Goal: Transaction & Acquisition: Purchase product/service

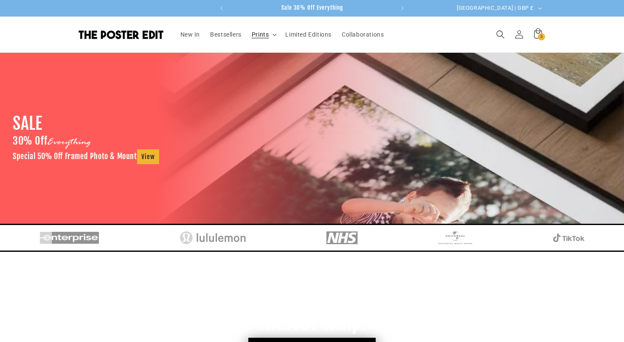
click at [270, 37] on summary "Prints" at bounding box center [264, 34] width 34 height 18
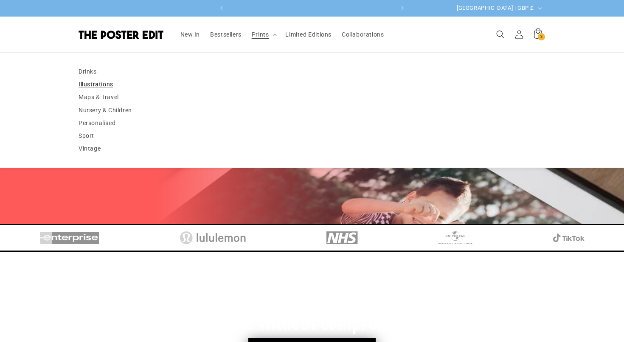
scroll to position [0, 166]
click at [102, 121] on link "Personalised" at bounding box center [312, 122] width 467 height 13
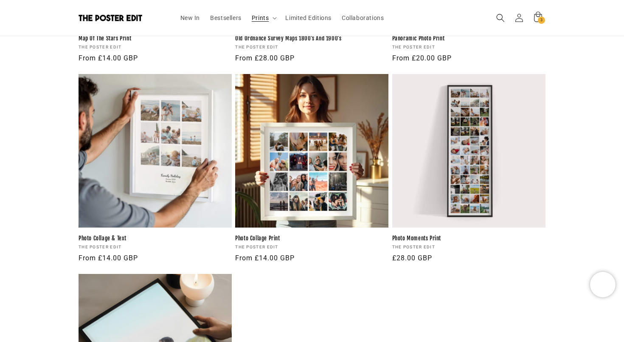
scroll to position [796, 0]
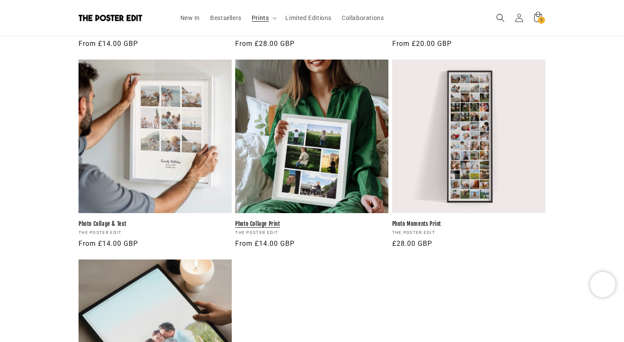
click at [329, 220] on link "Photo Collage Print" at bounding box center [311, 223] width 153 height 7
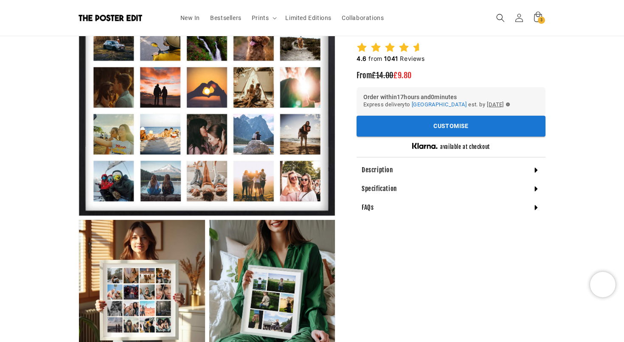
scroll to position [209, 0]
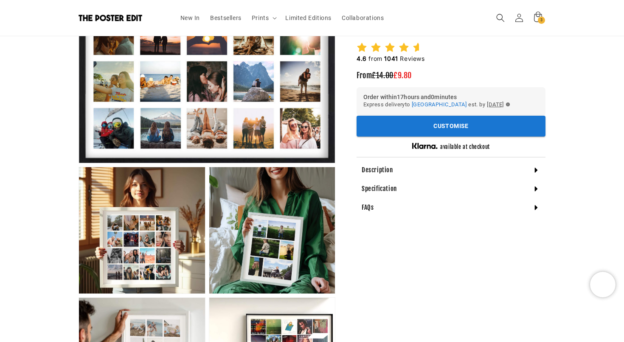
click at [510, 104] on icon "button" at bounding box center [508, 104] width 4 height 4
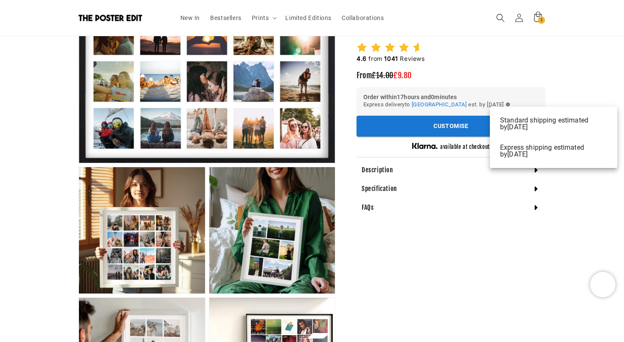
scroll to position [0, 331]
click at [534, 96] on div at bounding box center [312, 171] width 624 height 342
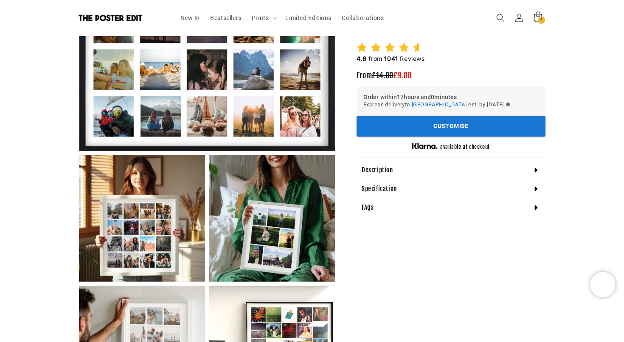
scroll to position [217, 0]
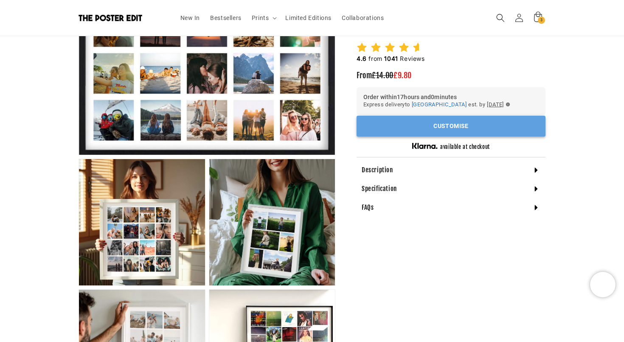
click at [443, 125] on button "Customise" at bounding box center [451, 126] width 189 height 21
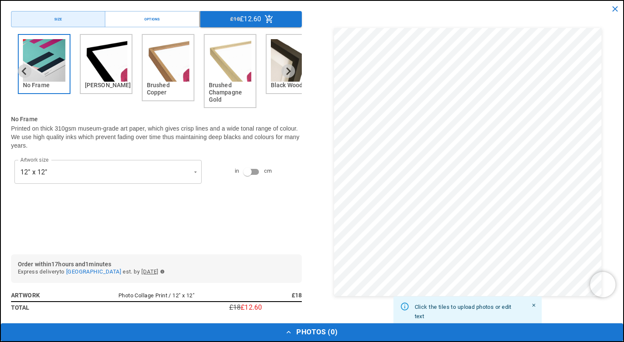
scroll to position [0, 0]
click at [164, 269] on icon "button" at bounding box center [163, 271] width 4 height 4
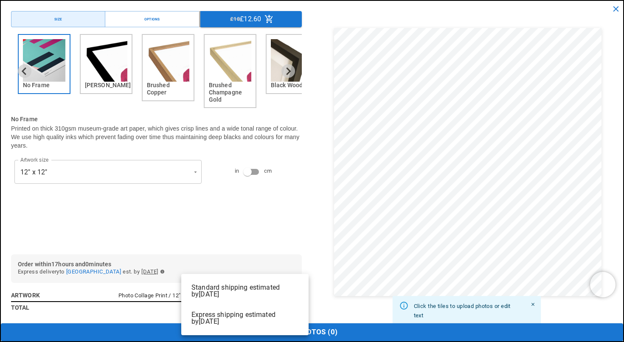
click at [183, 251] on div at bounding box center [312, 171] width 624 height 342
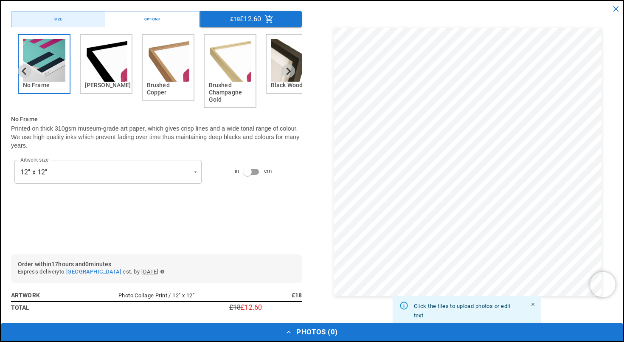
scroll to position [0, 166]
click at [614, 9] on icon "close" at bounding box center [616, 8] width 9 height 9
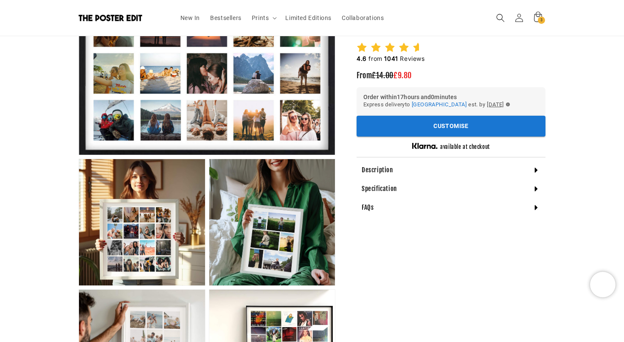
click at [510, 104] on icon "button" at bounding box center [508, 104] width 4 height 4
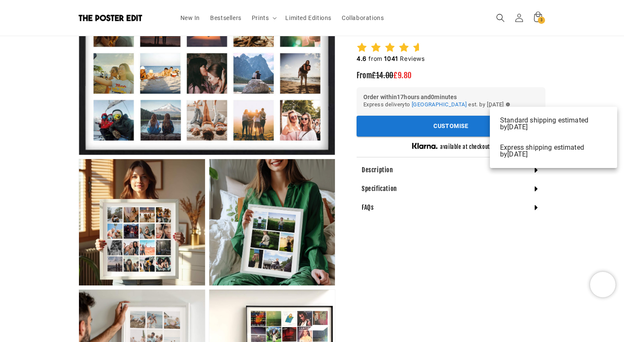
scroll to position [0, 331]
click at [534, 95] on div at bounding box center [312, 171] width 624 height 342
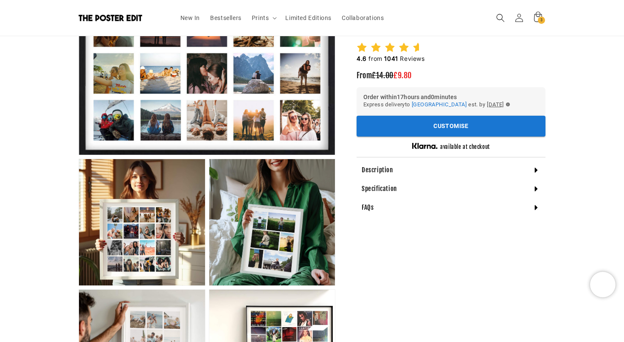
click at [504, 105] on span "[DATE]" at bounding box center [495, 103] width 17 height 9
click at [510, 104] on icon "button" at bounding box center [508, 104] width 4 height 4
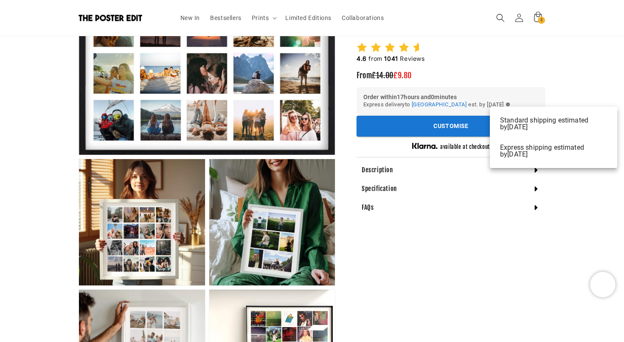
scroll to position [0, 0]
click at [535, 91] on div at bounding box center [312, 171] width 624 height 342
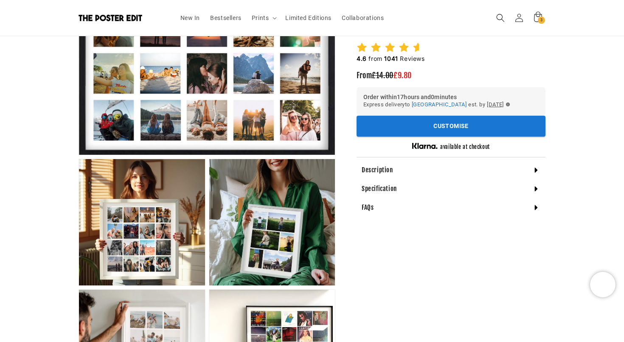
click at [402, 189] on div "Specification" at bounding box center [451, 188] width 189 height 19
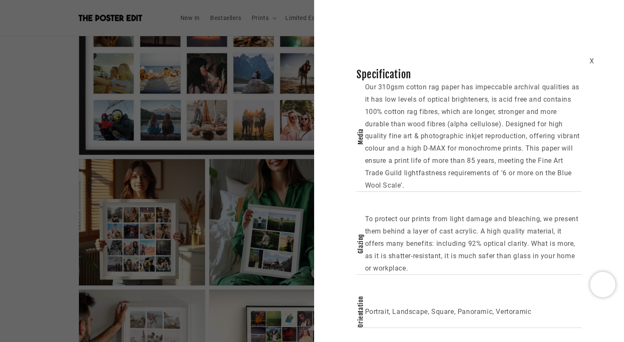
scroll to position [0, 166]
click at [265, 197] on div "X Specification Media Our 310gsm cotton rag paper has impeccable archival quali…" at bounding box center [312, 171] width 624 height 342
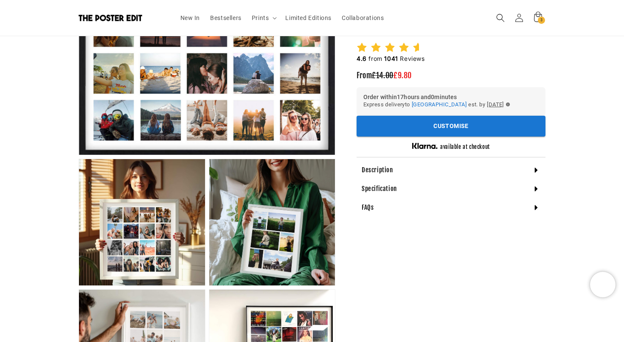
click at [370, 207] on h4 "FAQs" at bounding box center [368, 207] width 12 height 8
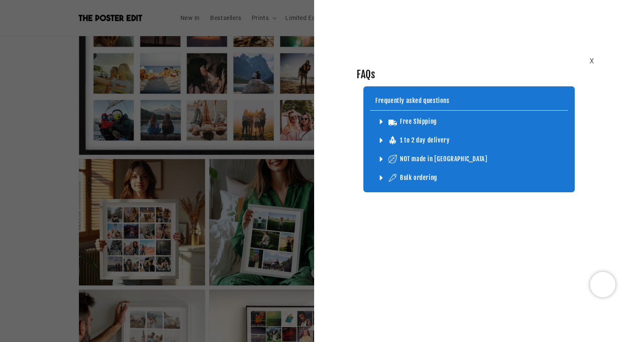
click at [239, 189] on div "X FAQs Frequently asked questions Free Shipping Don’t worry, all our products (…" at bounding box center [312, 171] width 624 height 342
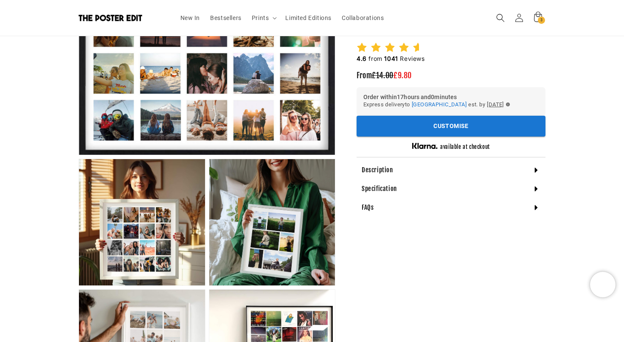
click at [371, 169] on h4 "Description" at bounding box center [377, 170] width 31 height 8
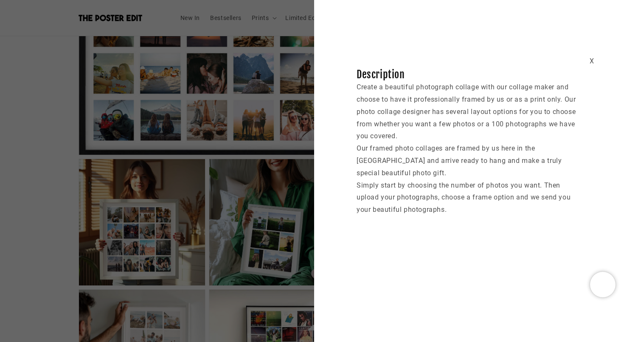
click at [244, 184] on div "X Description Create a beautiful photograph collage with our collage maker and …" at bounding box center [312, 171] width 624 height 342
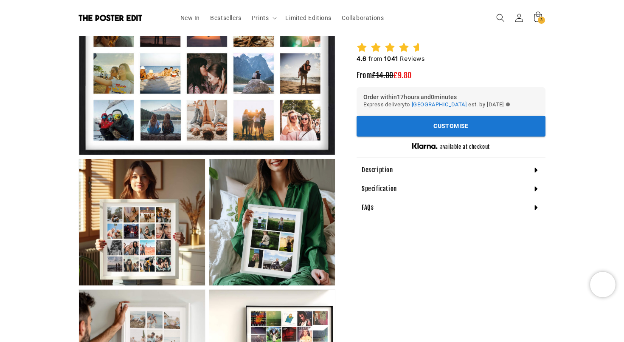
click at [367, 170] on h4 "Description" at bounding box center [377, 170] width 31 height 8
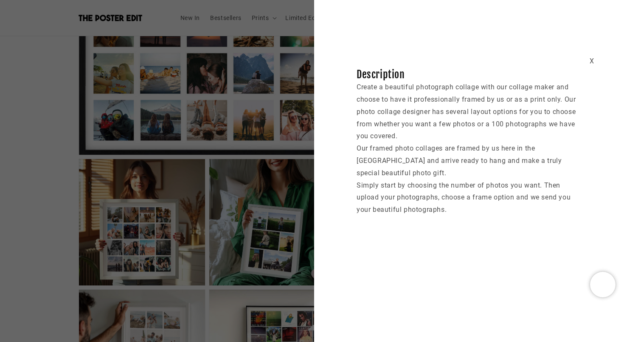
scroll to position [0, 331]
click at [222, 147] on div "X Description Create a beautiful photograph collage with our collage maker and …" at bounding box center [312, 171] width 624 height 342
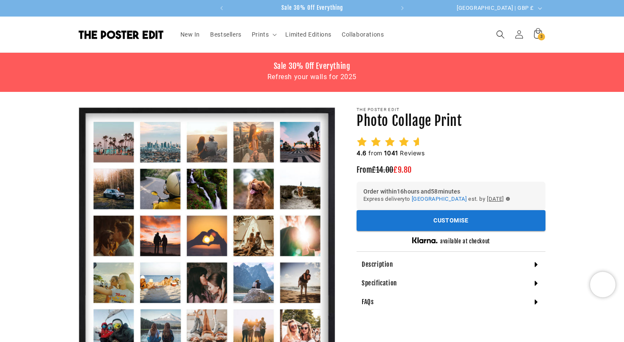
scroll to position [0, 0]
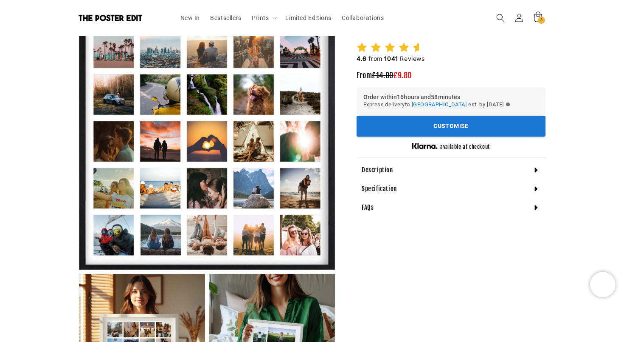
click at [366, 51] on icon at bounding box center [362, 47] width 11 height 11
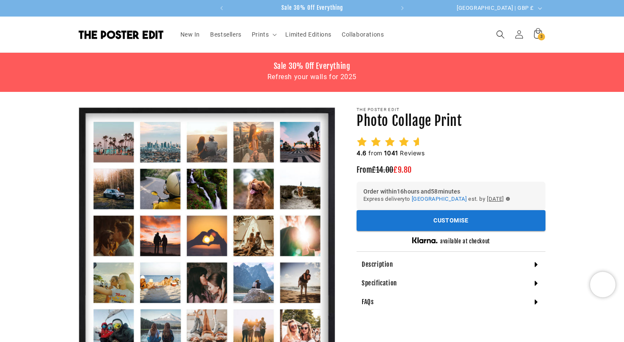
click at [403, 145] on icon at bounding box center [404, 141] width 11 height 11
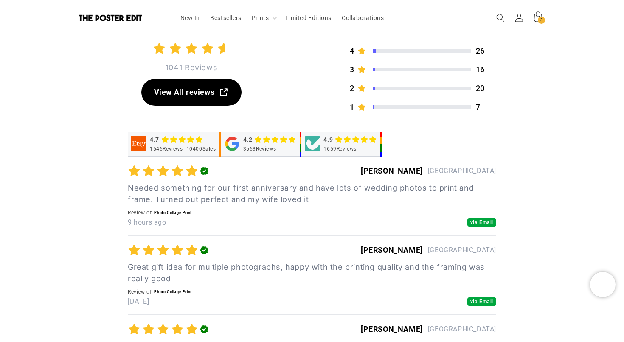
click at [201, 169] on polygon "button" at bounding box center [204, 171] width 8 height 8
click at [199, 254] on div "Verified Reviews" at bounding box center [168, 249] width 81 height 13
click at [199, 250] on div "Verified Reviews" at bounding box center [168, 249] width 81 height 13
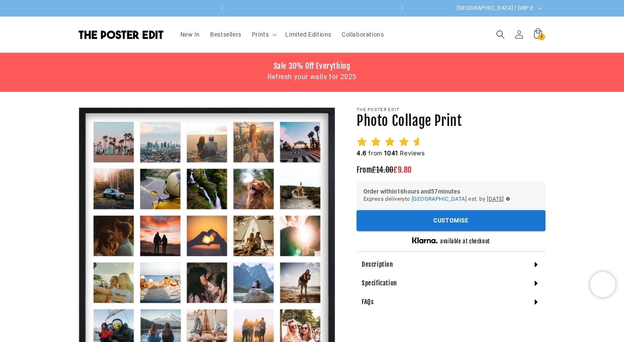
scroll to position [0, 331]
